Goal: Task Accomplishment & Management: Use online tool/utility

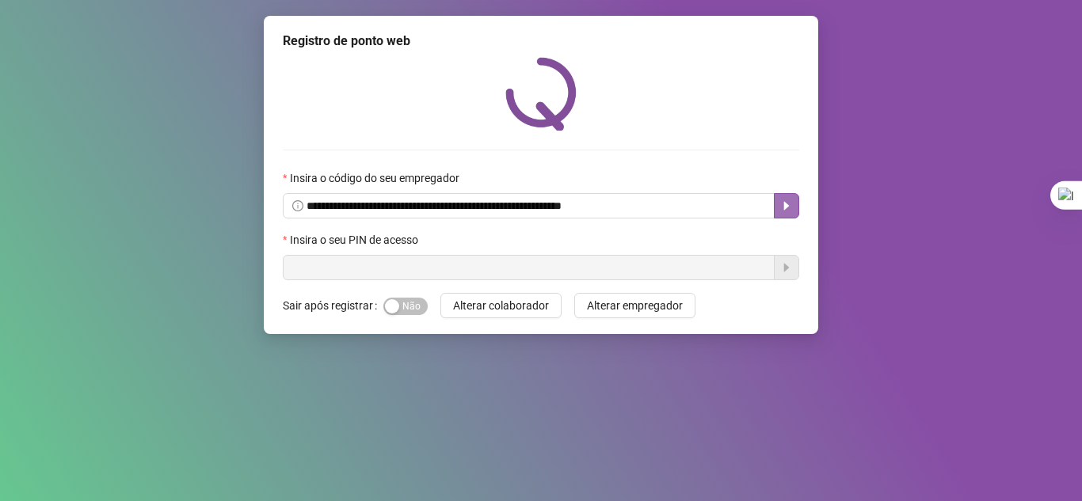
click at [779, 199] on button "button" at bounding box center [786, 205] width 25 height 25
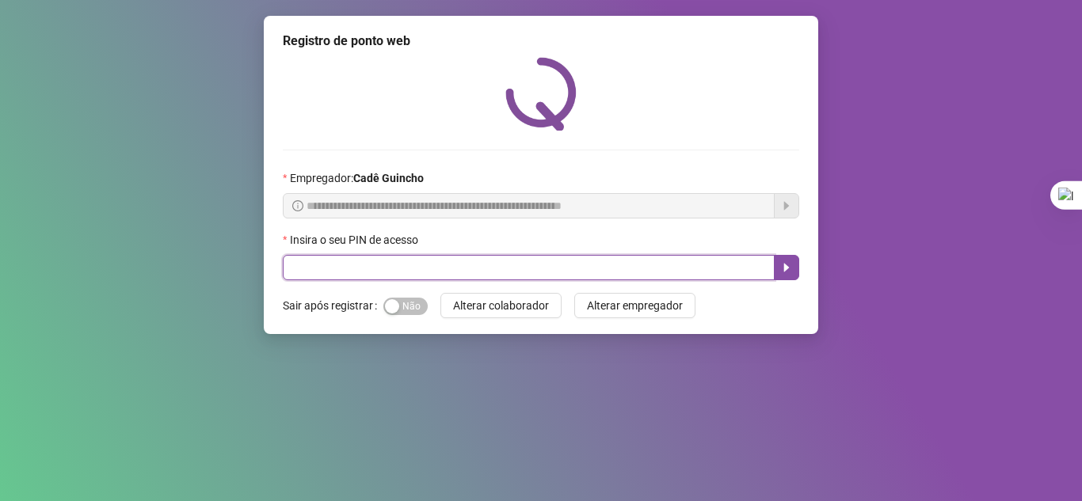
click at [500, 277] on input "text" at bounding box center [529, 267] width 492 height 25
type input "*****"
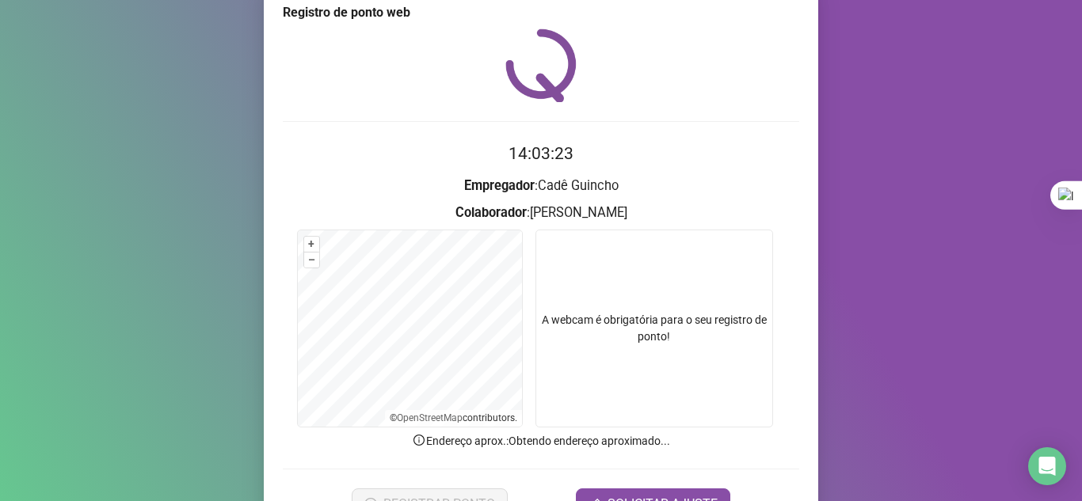
scroll to position [79, 0]
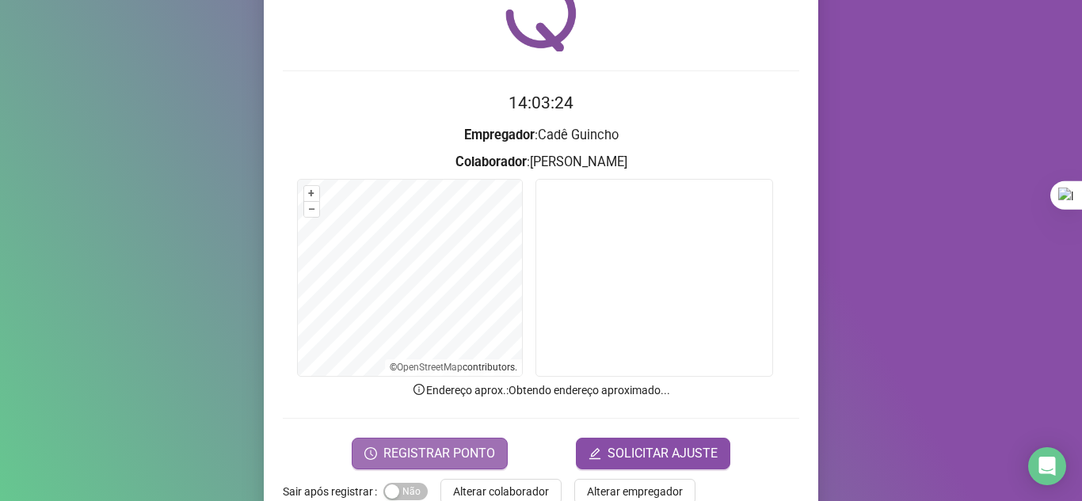
click at [420, 456] on span "REGISTRAR PONTO" at bounding box center [439, 453] width 112 height 19
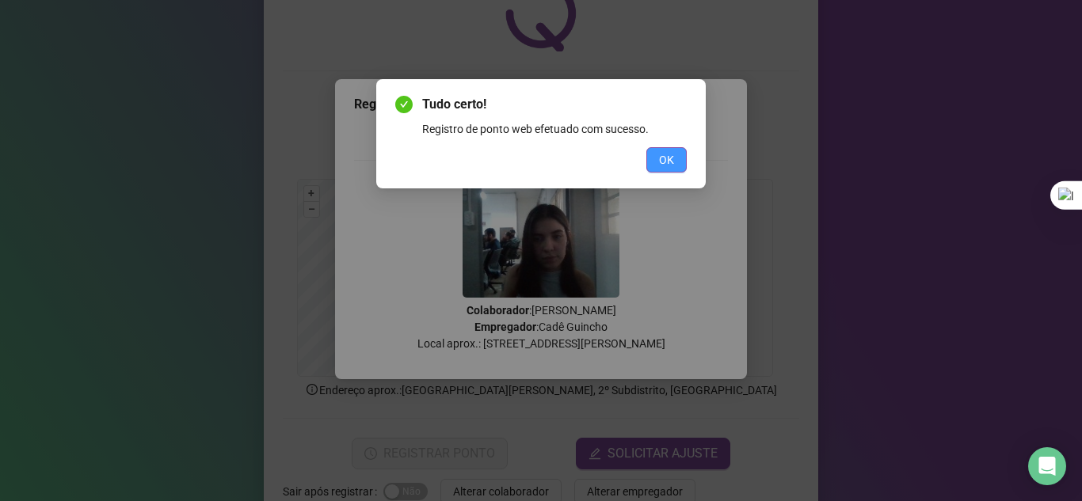
click at [661, 162] on span "OK" at bounding box center [666, 159] width 15 height 17
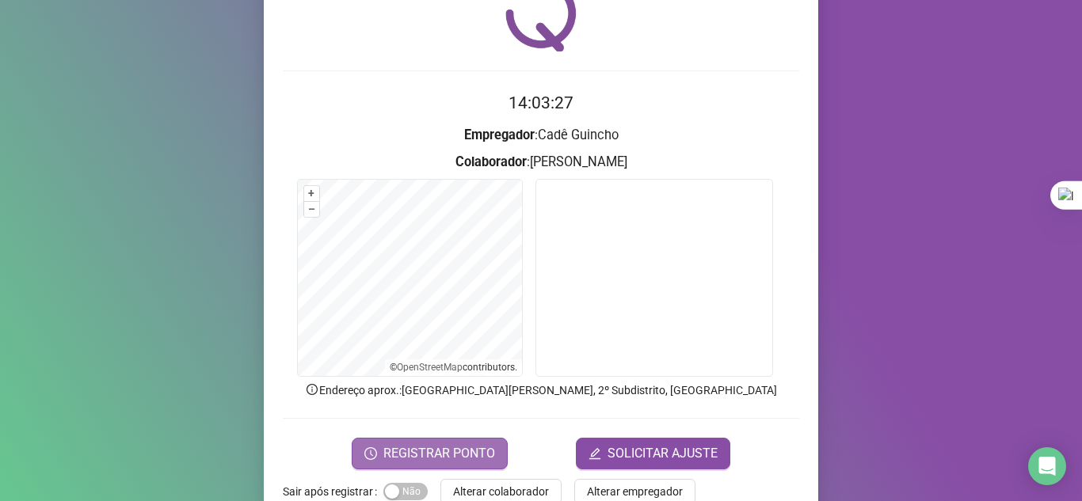
click at [399, 444] on span "REGISTRAR PONTO" at bounding box center [439, 453] width 112 height 19
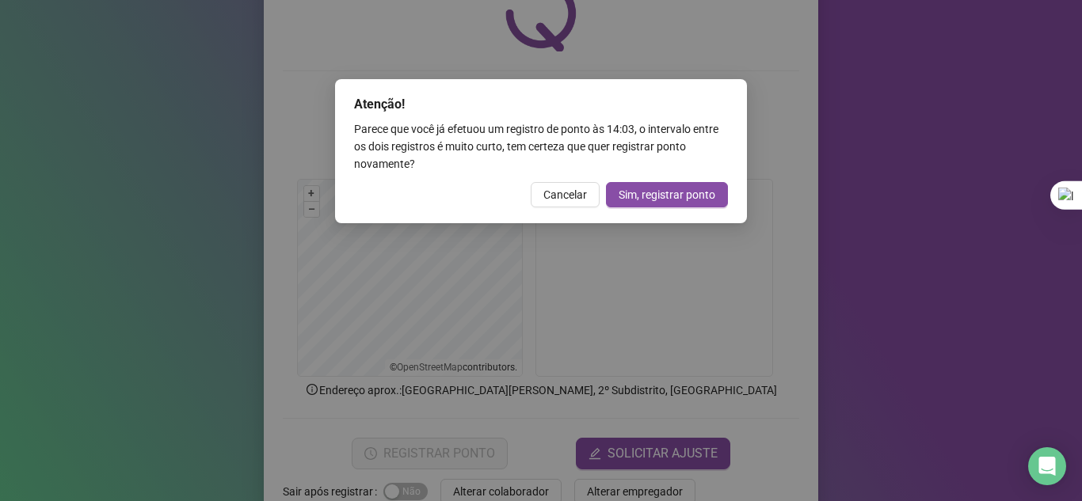
click at [572, 181] on div "Atenção! Parece que você já efetuou um registro de ponto às 14:03 , o intervalo…" at bounding box center [541, 151] width 412 height 144
click at [581, 205] on button "Cancelar" at bounding box center [565, 194] width 69 height 25
